Goal: Task Accomplishment & Management: Manage account settings

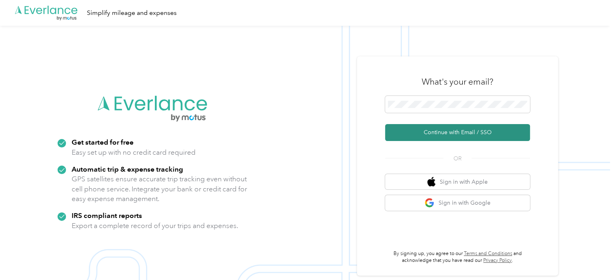
click at [451, 132] on button "Continue with Email / SSO" at bounding box center [457, 132] width 145 height 17
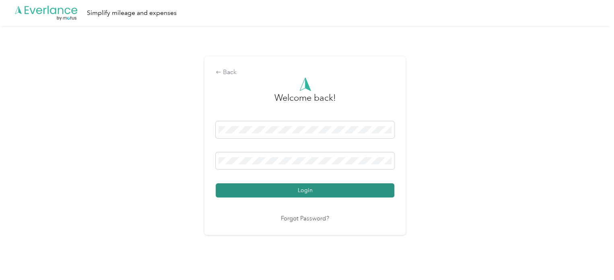
click at [302, 194] on button "Login" at bounding box center [305, 190] width 179 height 14
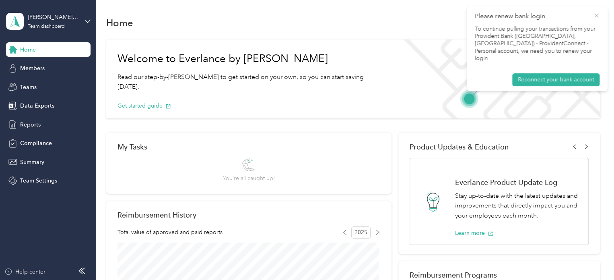
click at [596, 18] on icon at bounding box center [596, 15] width 6 height 7
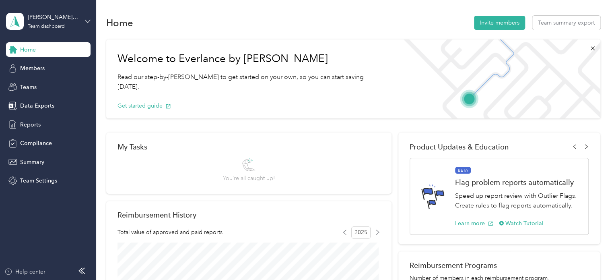
click at [86, 21] on icon at bounding box center [87, 21] width 5 height 3
click at [57, 86] on div "Personal dashboard" at bounding box center [113, 84] width 203 height 14
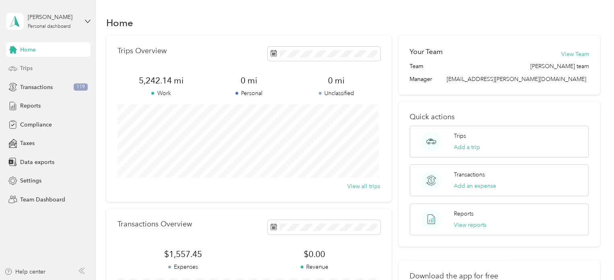
click at [29, 71] on span "Trips" at bounding box center [26, 68] width 12 height 8
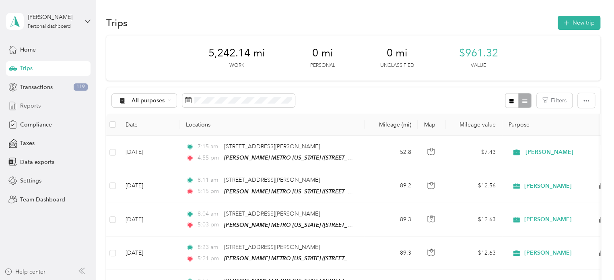
click at [33, 106] on span "Reports" at bounding box center [30, 105] width 21 height 8
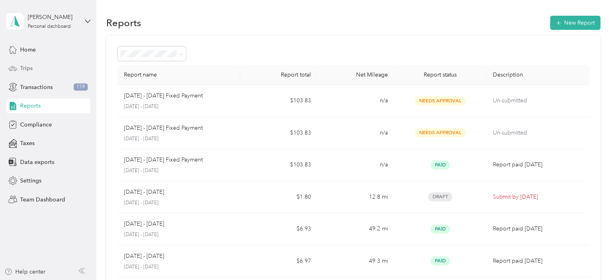
click at [25, 67] on span "Trips" at bounding box center [26, 68] width 12 height 8
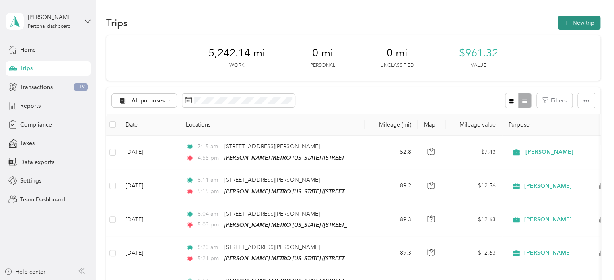
click at [563, 23] on icon "button" at bounding box center [565, 22] width 9 height 9
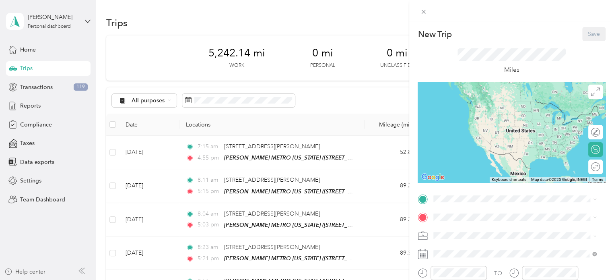
click at [333, 19] on div "New Trip Save This trip cannot be edited because it is either under review, app…" at bounding box center [307, 140] width 614 height 280
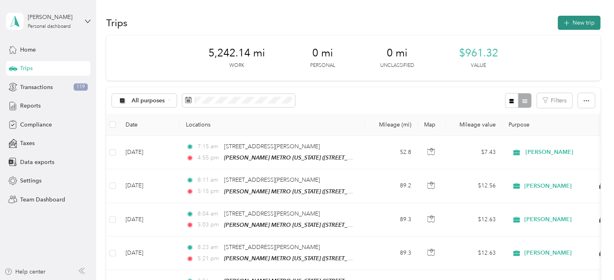
click at [565, 22] on icon "button" at bounding box center [565, 22] width 9 height 9
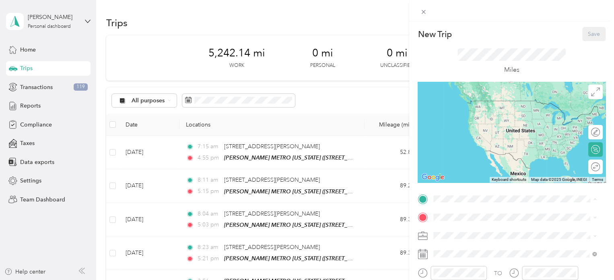
click at [497, 114] on span "Whispering Hls, 10918, [GEOGRAPHIC_DATA], [US_STATE], [GEOGRAPHIC_DATA]" at bounding box center [508, 116] width 121 height 15
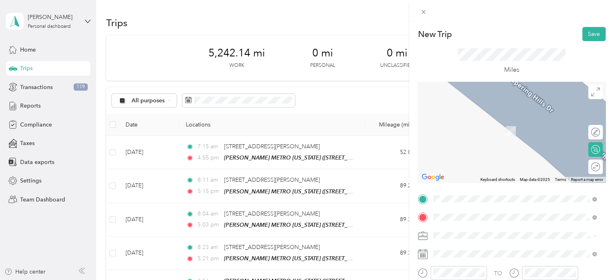
click at [506, 118] on div "TEAM [PERSON_NAME] METRO [US_STATE]" at bounding box center [512, 123] width 129 height 10
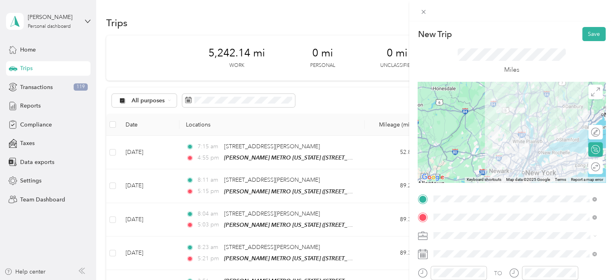
scroll to position [40, 0]
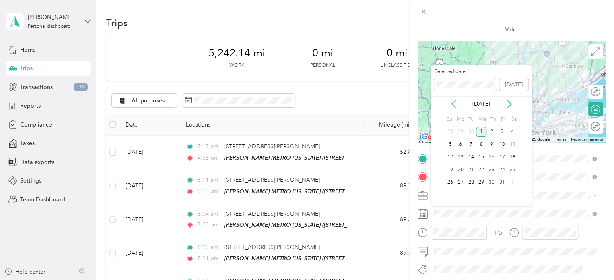
click at [454, 103] on icon at bounding box center [453, 104] width 8 height 8
click at [471, 158] on div "16" at bounding box center [471, 157] width 10 height 10
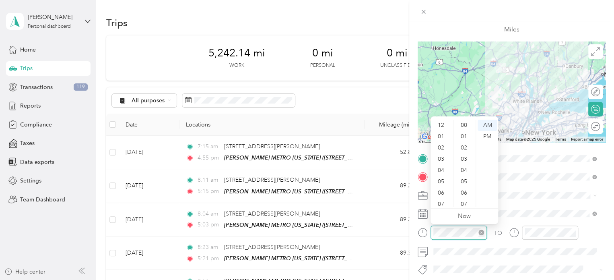
scroll to position [589, 0]
click at [441, 167] on div "08" at bounding box center [441, 166] width 19 height 11
click at [465, 141] on div "13" at bounding box center [464, 138] width 19 height 11
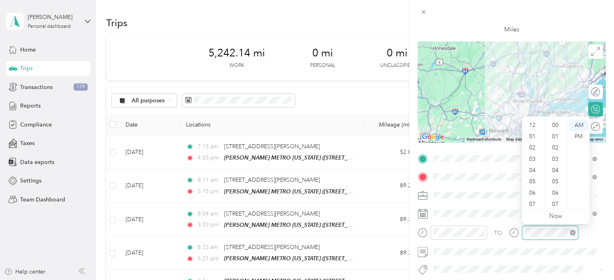
scroll to position [589, 0]
click at [530, 132] on div "05" at bounding box center [532, 132] width 19 height 11
click at [556, 132] on div "26" at bounding box center [555, 132] width 19 height 11
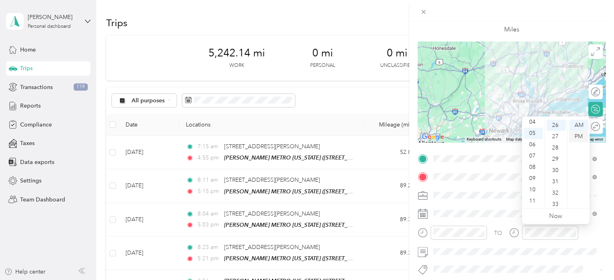
click at [579, 136] on div "PM" at bounding box center [578, 136] width 19 height 11
click at [578, 140] on div "PM" at bounding box center [578, 136] width 19 height 11
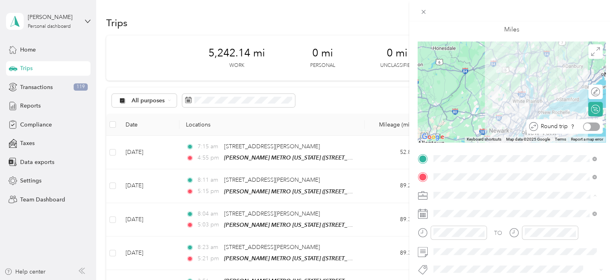
click at [589, 126] on div at bounding box center [591, 126] width 17 height 8
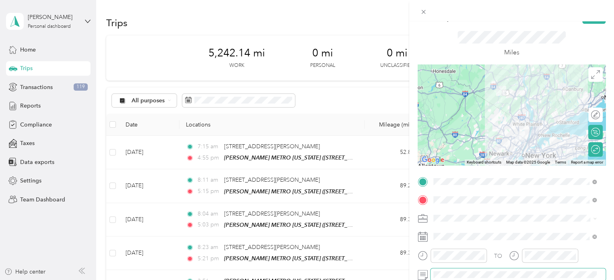
scroll to position [0, 0]
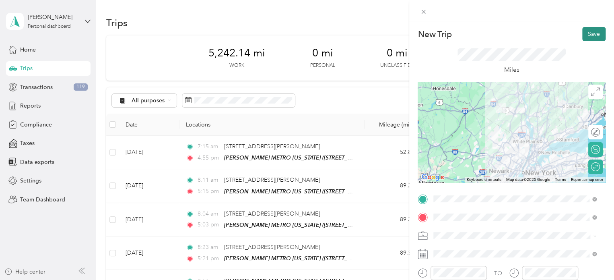
click at [590, 30] on button "Save" at bounding box center [593, 34] width 23 height 14
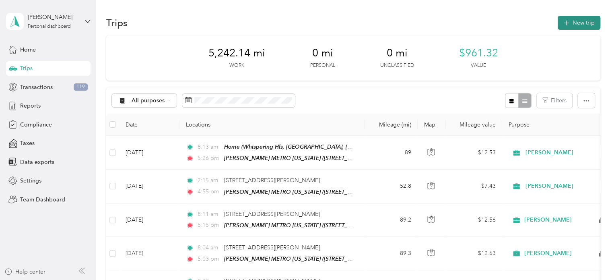
click at [557, 19] on button "New trip" at bounding box center [578, 23] width 43 height 14
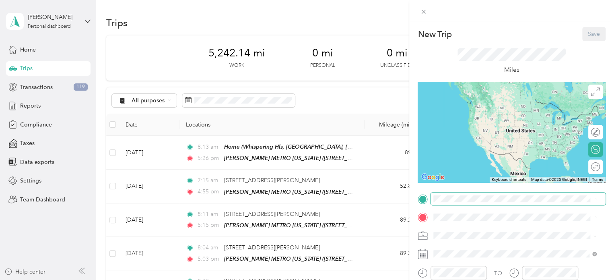
click at [449, 194] on span at bounding box center [517, 198] width 175 height 13
click at [485, 117] on div "Home Whispering Hls, 10918, [GEOGRAPHIC_DATA], [US_STATE], [GEOGRAPHIC_DATA]" at bounding box center [520, 112] width 145 height 25
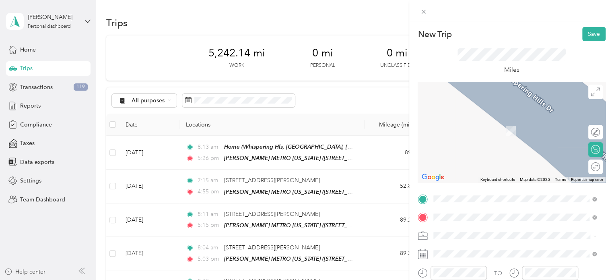
click at [500, 129] on div "TEAM [PERSON_NAME] METRO [US_STATE] [STREET_ADDRESS]" at bounding box center [512, 128] width 129 height 20
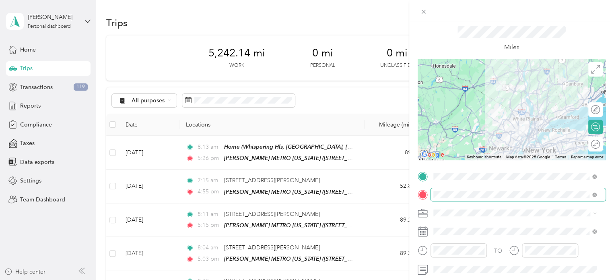
scroll to position [40, 0]
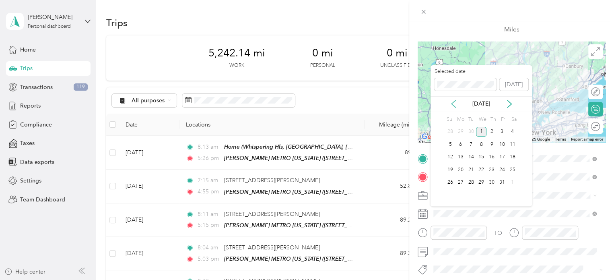
click at [452, 103] on icon at bounding box center [453, 103] width 4 height 7
click at [452, 101] on icon at bounding box center [453, 104] width 8 height 8
click at [495, 169] on div "25" at bounding box center [491, 169] width 10 height 10
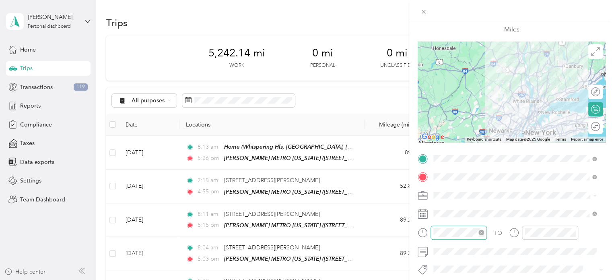
click at [480, 232] on icon "close-circle" at bounding box center [481, 232] width 6 height 6
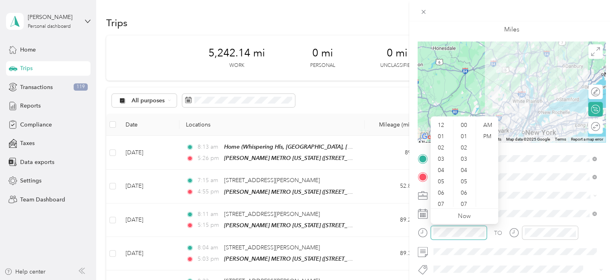
scroll to position [589, 0]
click at [443, 176] on div "09" at bounding box center [441, 178] width 19 height 11
click at [464, 156] on div "40" at bounding box center [464, 157] width 19 height 11
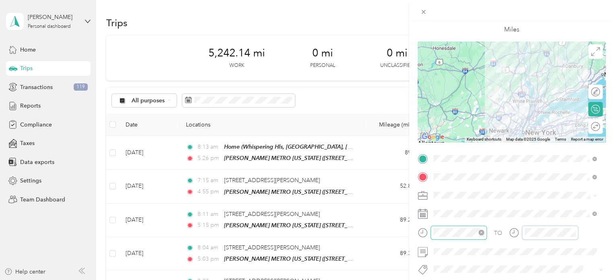
scroll to position [589, 0]
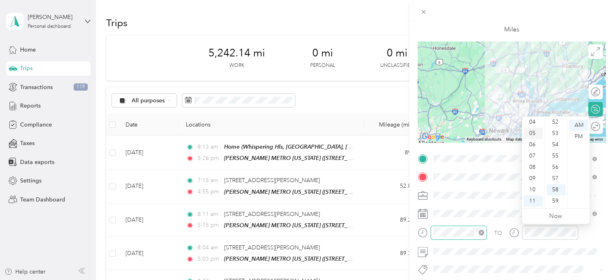
click at [529, 135] on div "05" at bounding box center [532, 132] width 19 height 11
click at [555, 150] on div "37" at bounding box center [555, 149] width 19 height 11
click at [580, 136] on div "PM" at bounding box center [578, 136] width 19 height 11
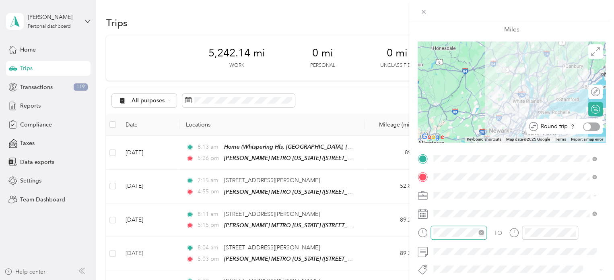
click at [584, 126] on div at bounding box center [587, 126] width 7 height 7
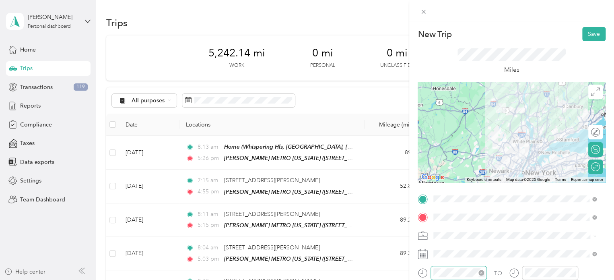
scroll to position [0, 0]
click at [589, 33] on button "Save" at bounding box center [593, 34] width 23 height 14
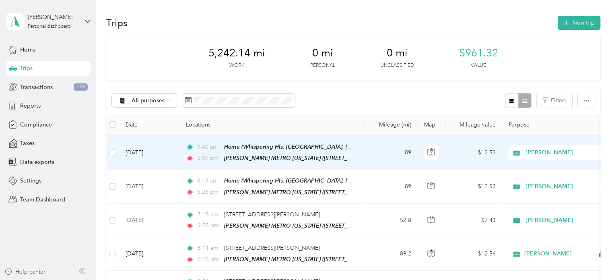
click at [373, 155] on td "89" at bounding box center [390, 153] width 53 height 34
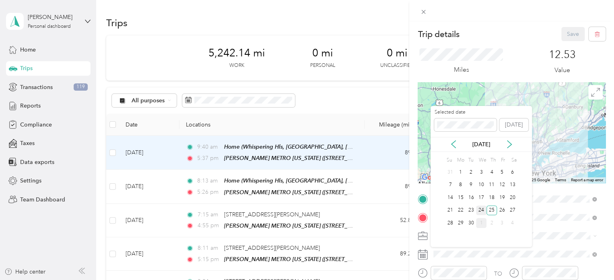
click at [480, 209] on div "24" at bounding box center [481, 210] width 10 height 10
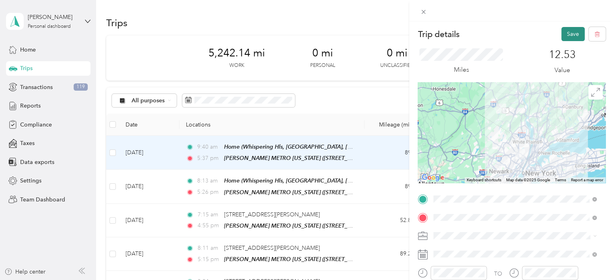
click at [564, 35] on button "Save" at bounding box center [572, 34] width 23 height 14
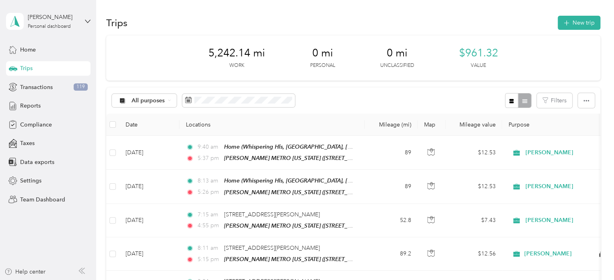
click at [426, 92] on div "All purposes Filters" at bounding box center [353, 100] width 494 height 26
click at [565, 22] on icon "button" at bounding box center [565, 22] width 9 height 9
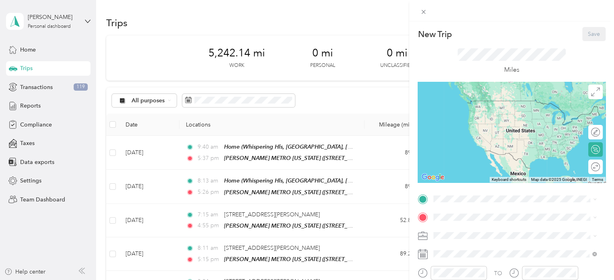
click at [479, 107] on div "Home Whispering Hls, 10918, [GEOGRAPHIC_DATA], [US_STATE], [GEOGRAPHIC_DATA]" at bounding box center [520, 111] width 145 height 25
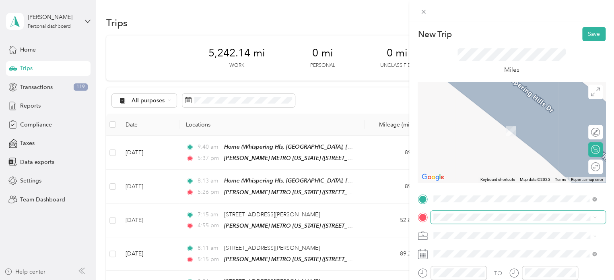
click at [476, 222] on span at bounding box center [517, 216] width 175 height 13
click at [499, 161] on span "[STREET_ADDRESS]" at bounding box center [473, 161] width 51 height 7
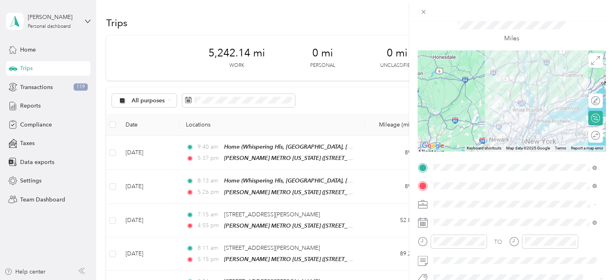
scroll to position [80, 0]
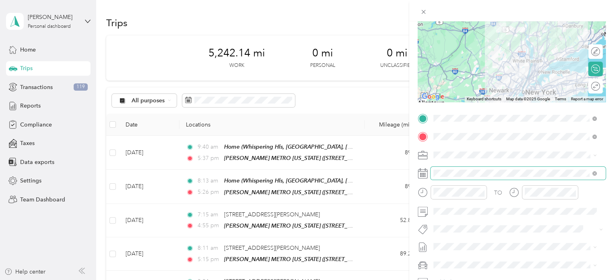
click at [472, 168] on span at bounding box center [517, 172] width 175 height 13
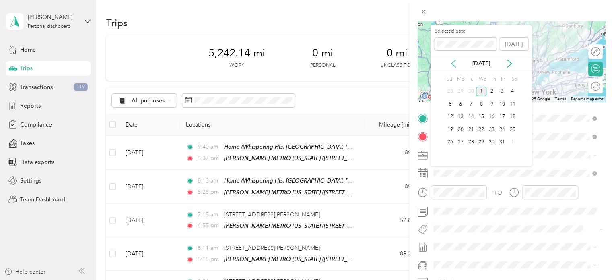
click at [454, 64] on icon at bounding box center [453, 64] width 8 height 8
click at [472, 141] on div "30" at bounding box center [471, 142] width 10 height 10
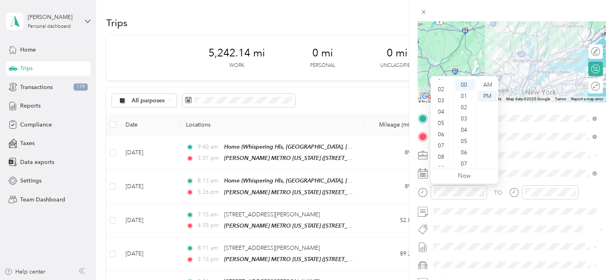
scroll to position [32, 0]
click at [439, 141] on div "08" at bounding box center [441, 142] width 19 height 11
click at [465, 129] on div "04" at bounding box center [464, 129] width 19 height 11
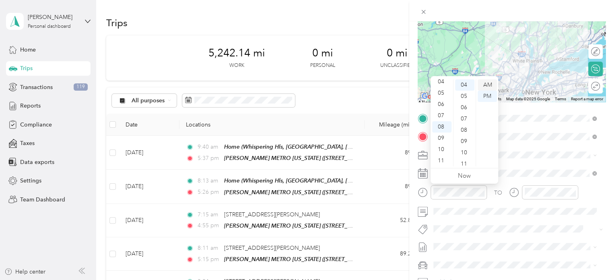
click at [487, 84] on div "AM" at bounding box center [486, 84] width 19 height 11
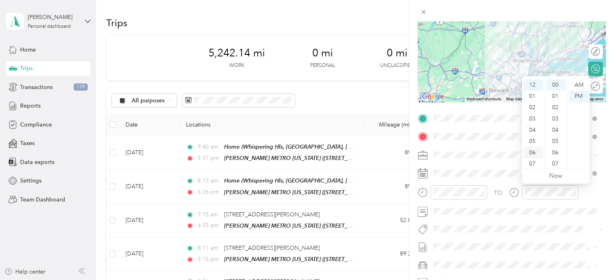
click at [532, 138] on div "05" at bounding box center [532, 141] width 19 height 11
click at [551, 127] on div "04" at bounding box center [555, 129] width 19 height 11
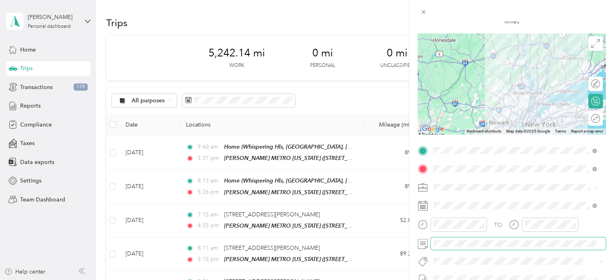
scroll to position [0, 0]
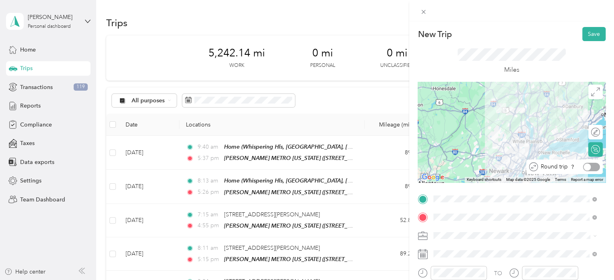
click at [587, 166] on div at bounding box center [591, 166] width 17 height 8
click at [588, 30] on button "Save" at bounding box center [593, 34] width 23 height 14
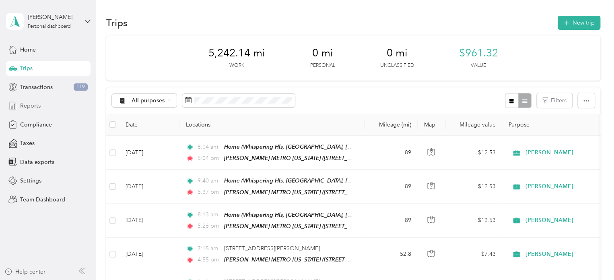
click at [31, 107] on span "Reports" at bounding box center [30, 105] width 21 height 8
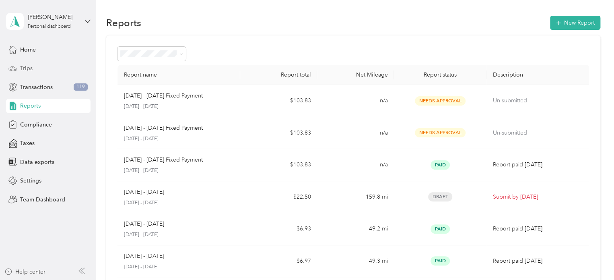
click at [25, 67] on span "Trips" at bounding box center [26, 68] width 12 height 8
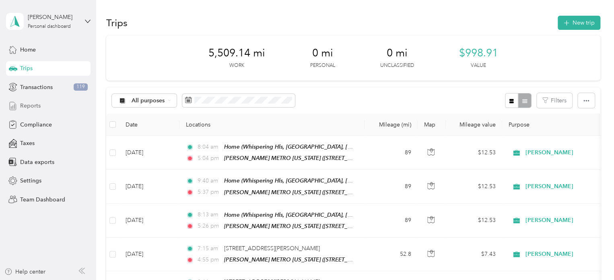
click at [30, 103] on span "Reports" at bounding box center [30, 105] width 21 height 8
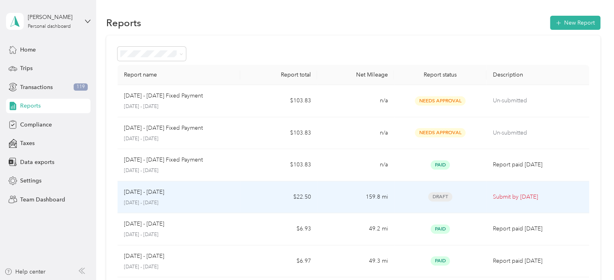
click at [235, 196] on td "[DATE] - [DATE] [DATE] - [DATE]" at bounding box center [178, 197] width 123 height 32
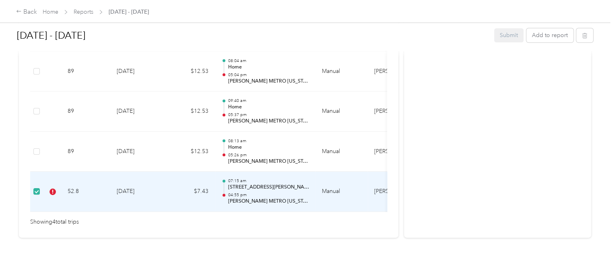
scroll to position [0, 133]
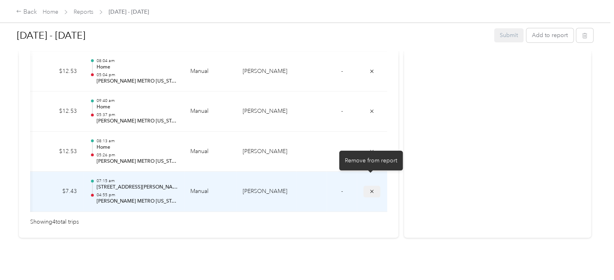
click at [369, 188] on icon "submit" at bounding box center [372, 191] width 6 height 6
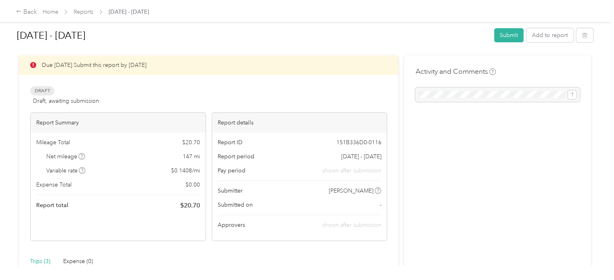
scroll to position [0, 0]
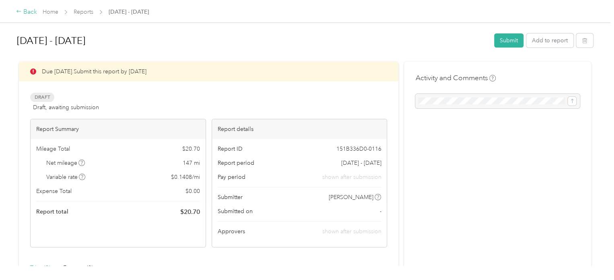
click at [29, 13] on div "Back" at bounding box center [26, 12] width 21 height 10
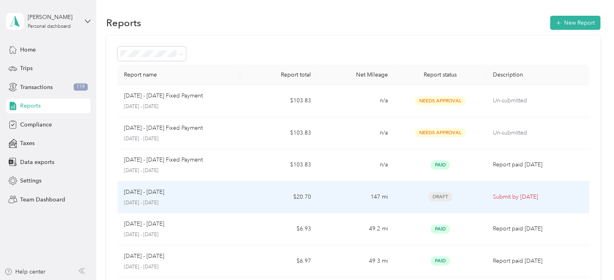
click at [219, 194] on div "[DATE] - [DATE]" at bounding box center [179, 191] width 110 height 9
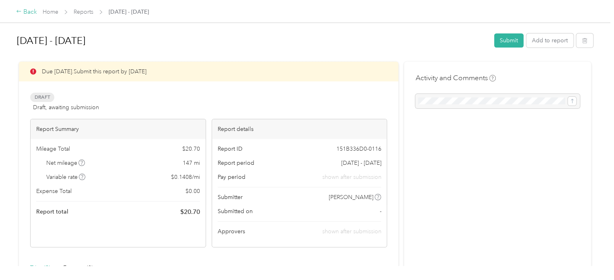
click at [19, 9] on icon at bounding box center [19, 11] width 6 height 6
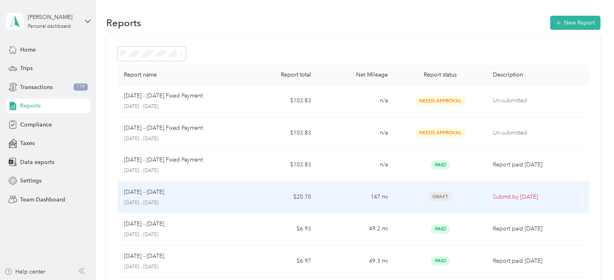
click at [241, 196] on td "$20.70" at bounding box center [278, 197] width 77 height 32
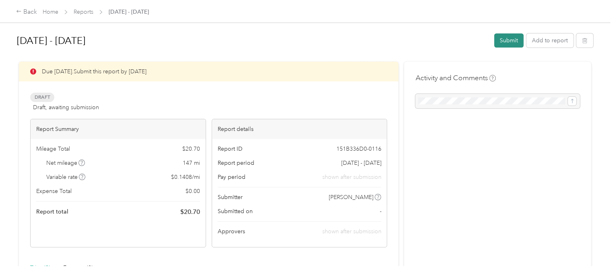
click at [504, 39] on button "Submit" at bounding box center [508, 40] width 29 height 14
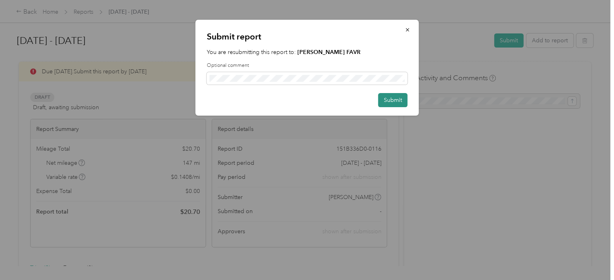
click at [393, 100] on button "Submit" at bounding box center [392, 100] width 29 height 14
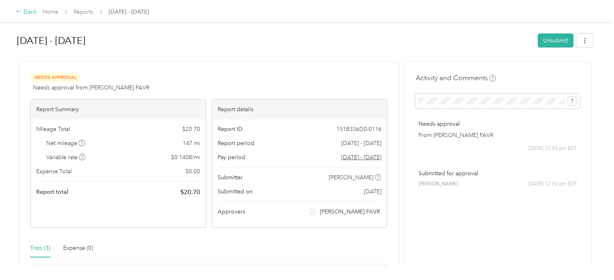
click at [29, 11] on div "Back" at bounding box center [26, 12] width 21 height 10
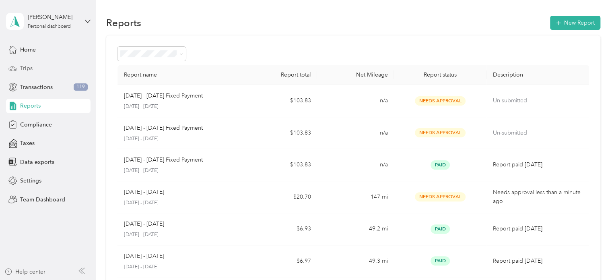
click at [25, 67] on span "Trips" at bounding box center [26, 68] width 12 height 8
